Goal: Navigation & Orientation: Find specific page/section

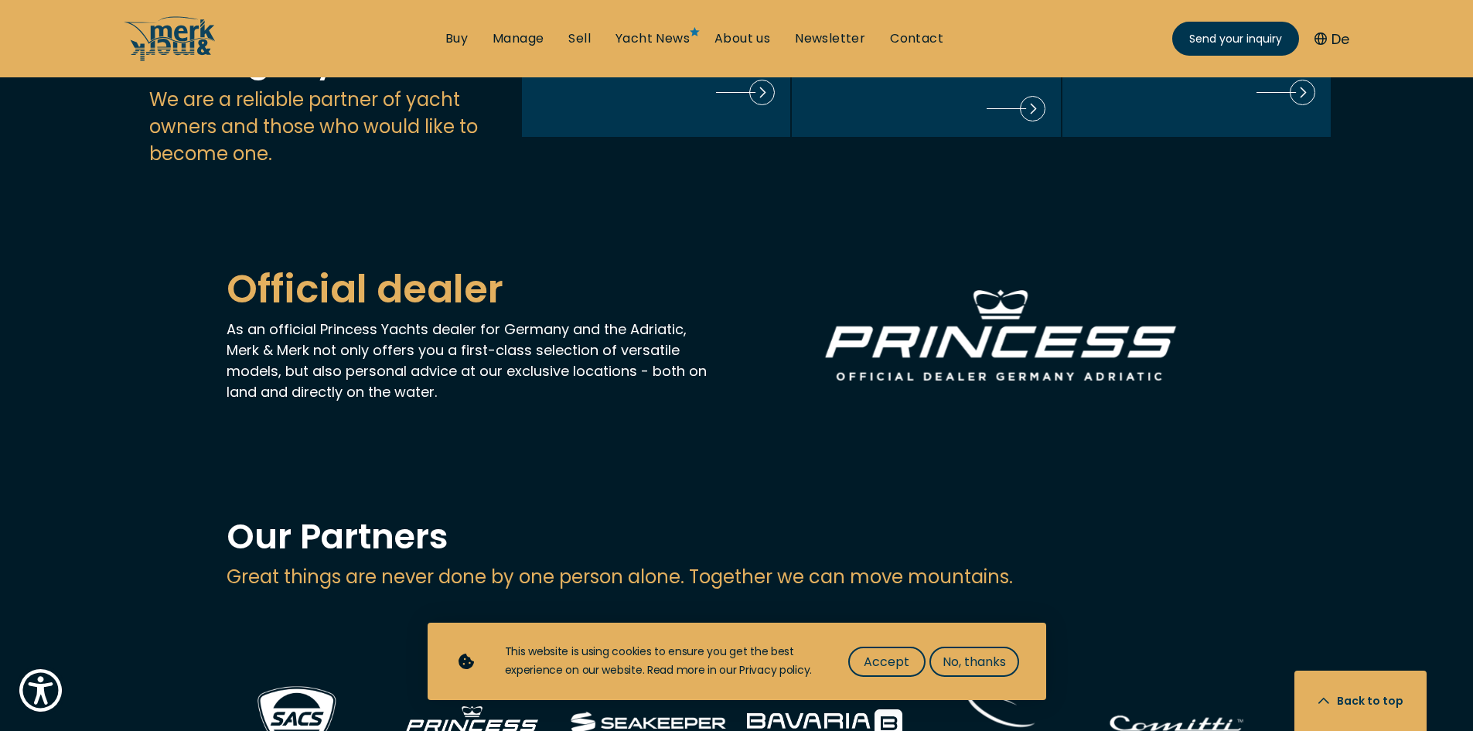
scroll to position [1778, 0]
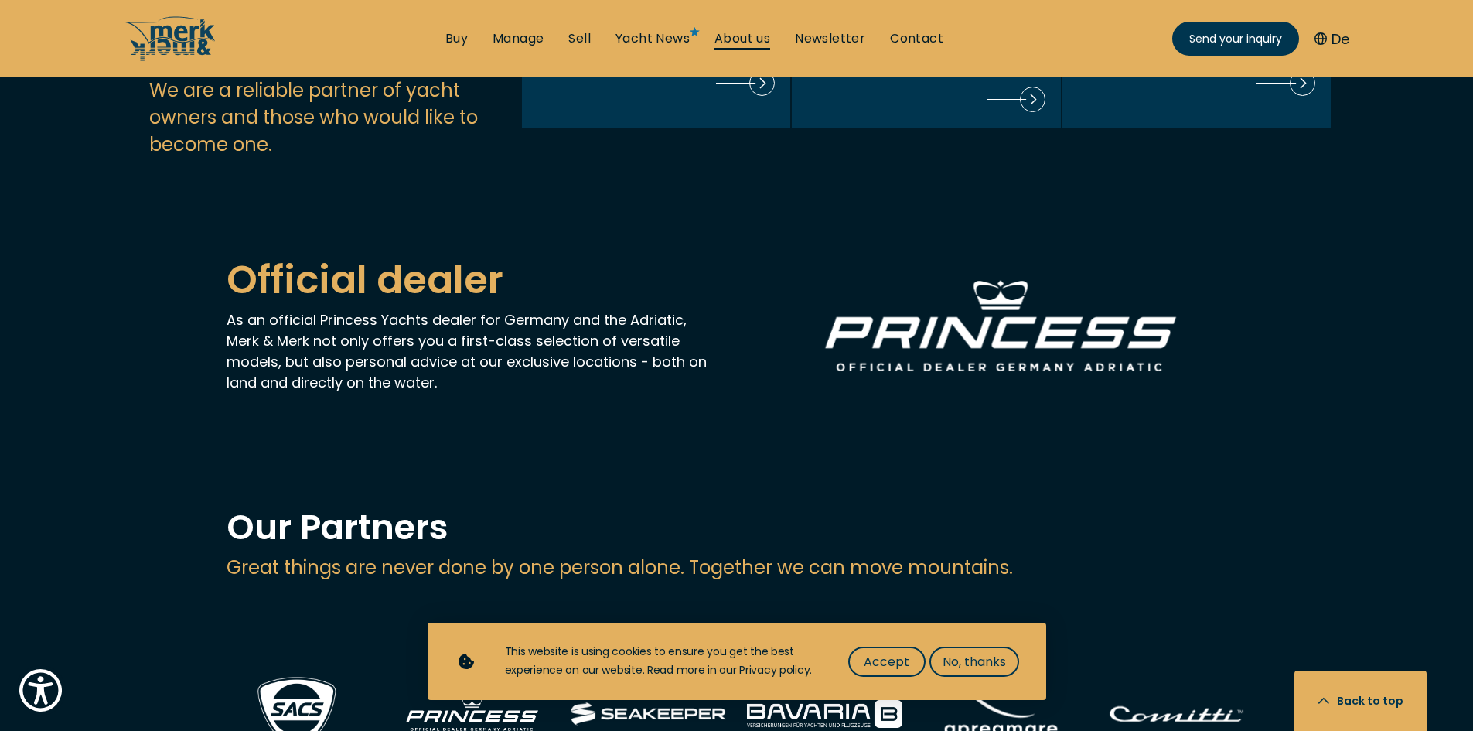
click at [733, 39] on link "About us" at bounding box center [742, 38] width 56 height 17
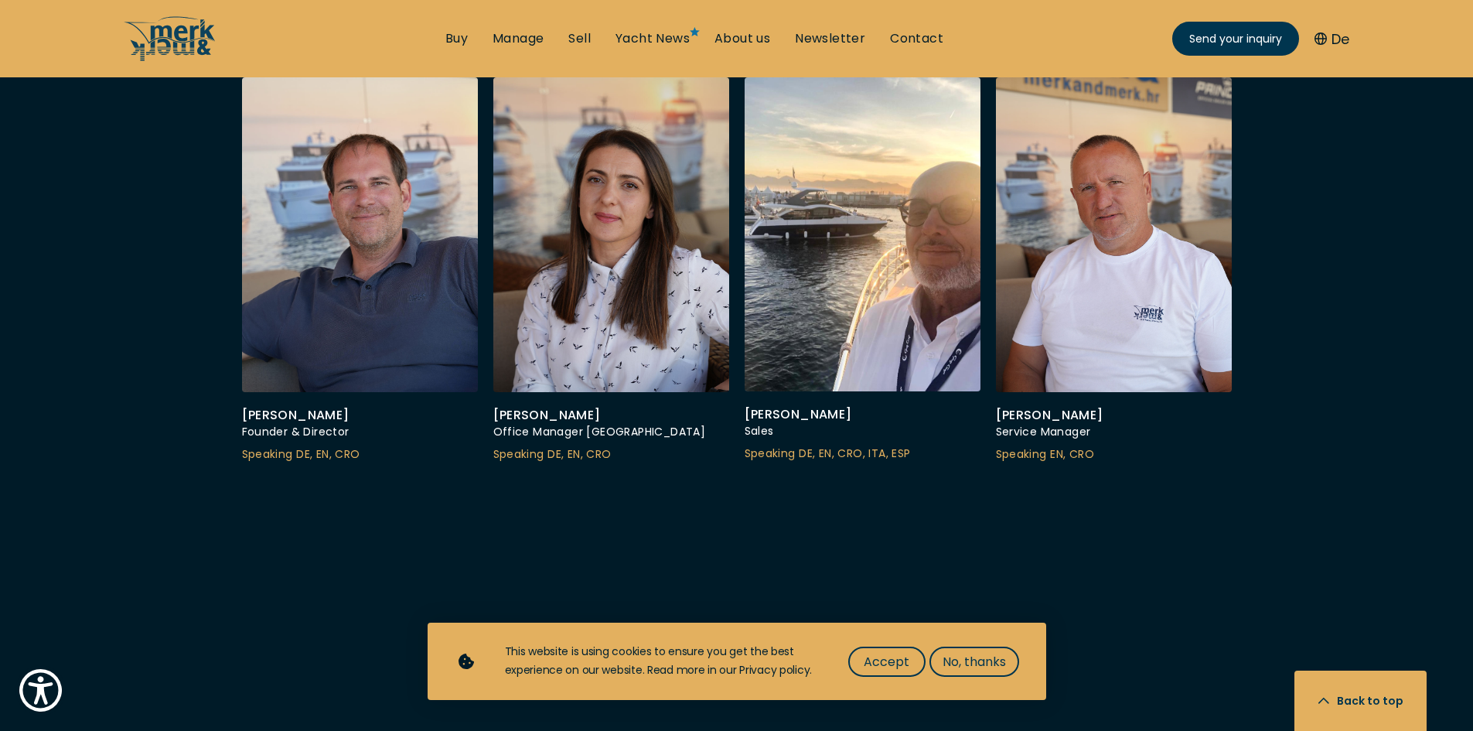
scroll to position [4407, 0]
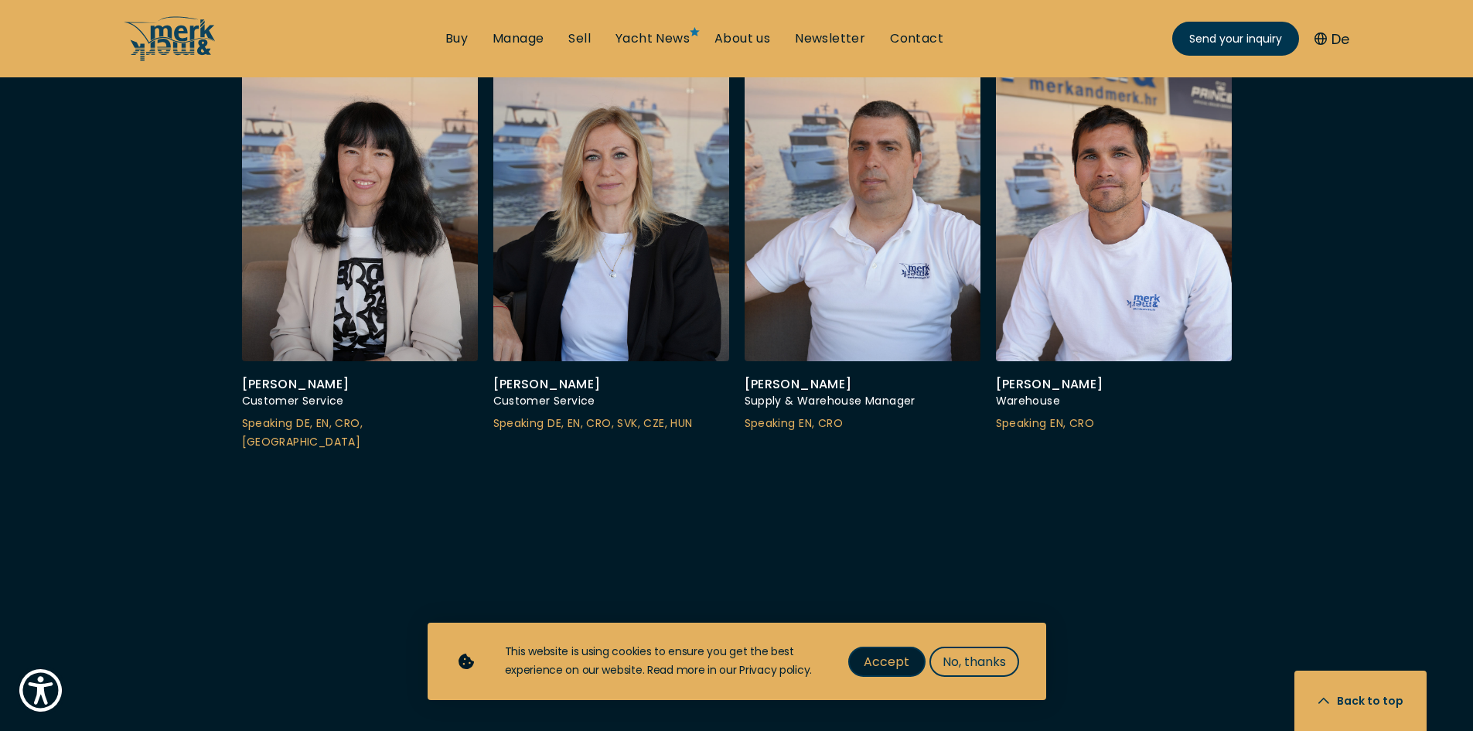
click at [883, 663] on span "Accept" at bounding box center [887, 661] width 46 height 19
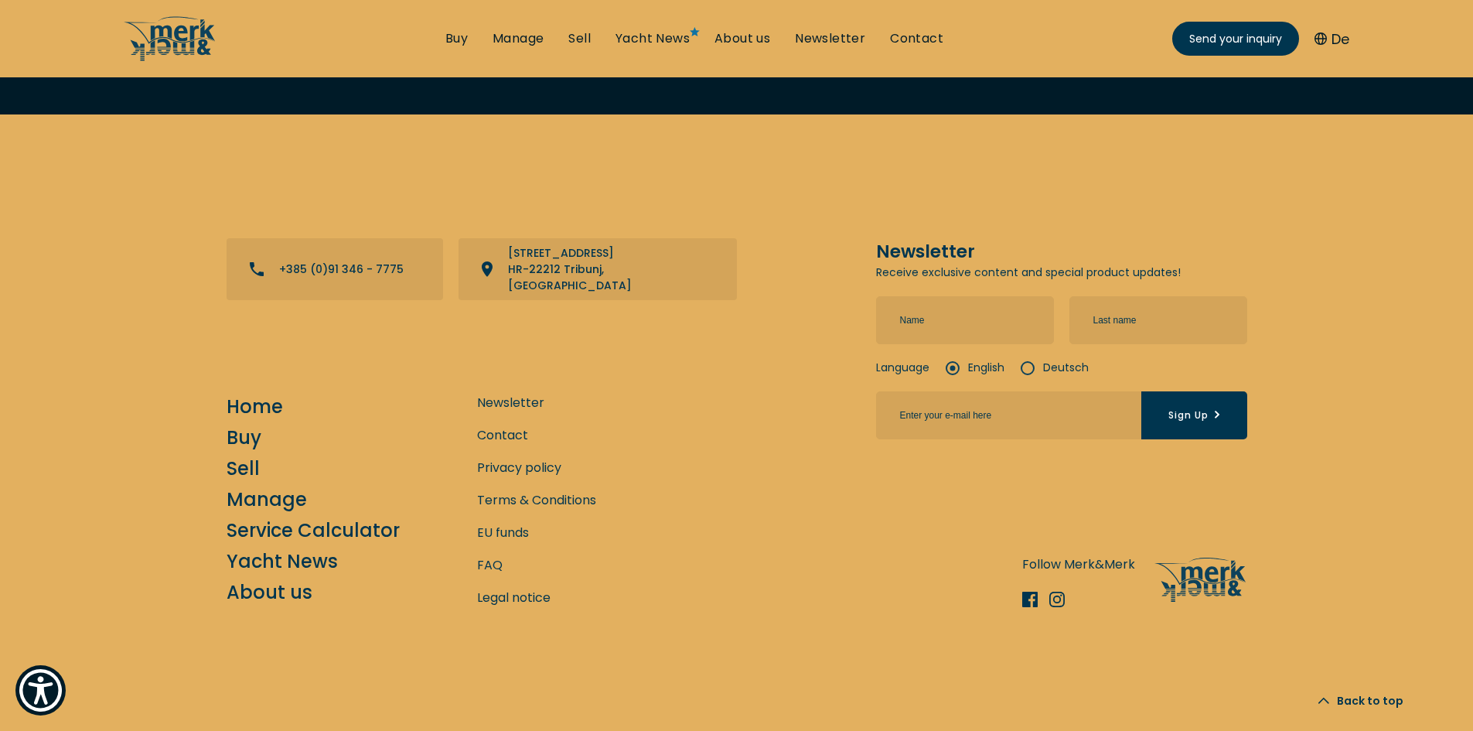
scroll to position [6615, 0]
click at [448, 36] on link "Buy" at bounding box center [456, 38] width 22 height 17
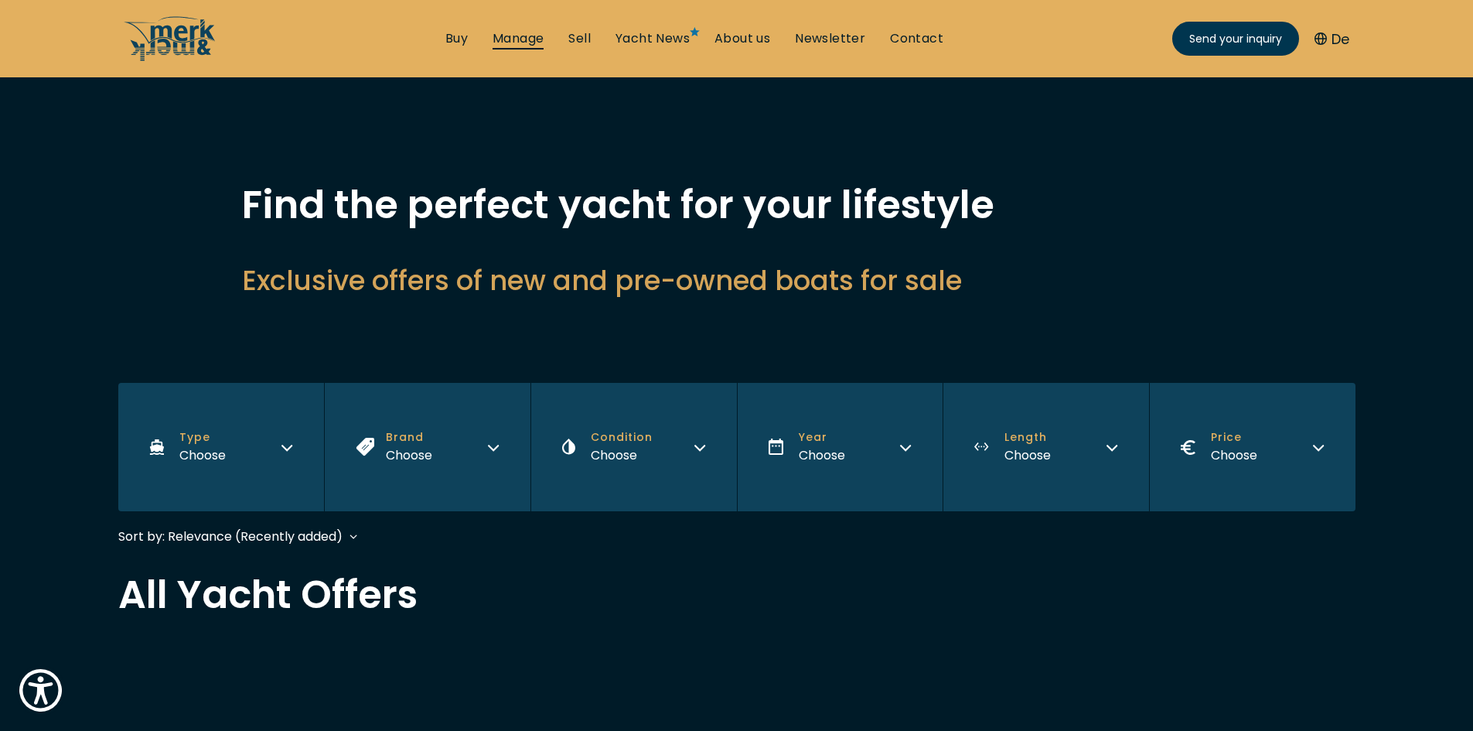
click at [543, 33] on link "Manage" at bounding box center [517, 38] width 51 height 17
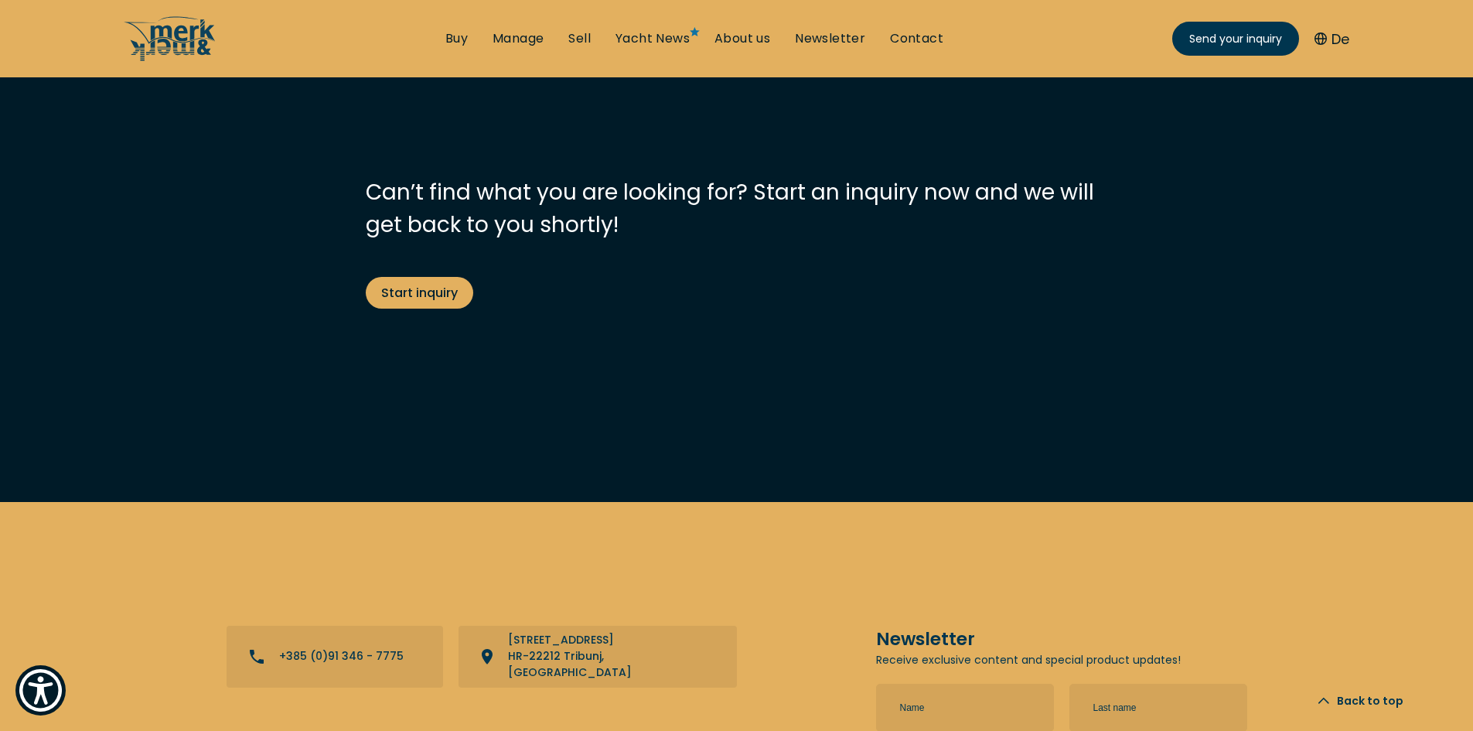
scroll to position [5022, 0]
